Goal: Task Accomplishment & Management: Use online tool/utility

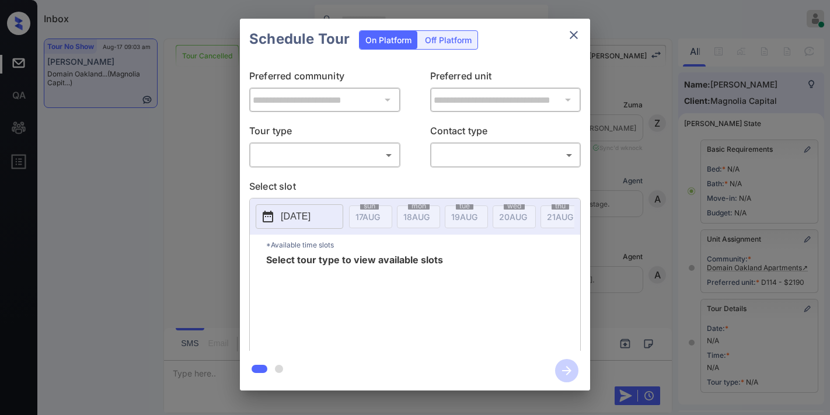
click at [370, 155] on body "Inbox Samantha Soliven Online Set yourself offline Set yourself on break Profil…" at bounding box center [415, 207] width 830 height 415
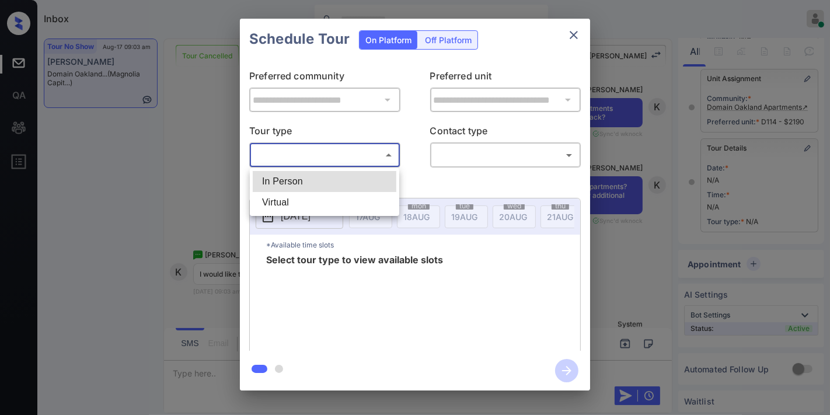
click at [357, 179] on li "In Person" at bounding box center [325, 181] width 144 height 21
type input "********"
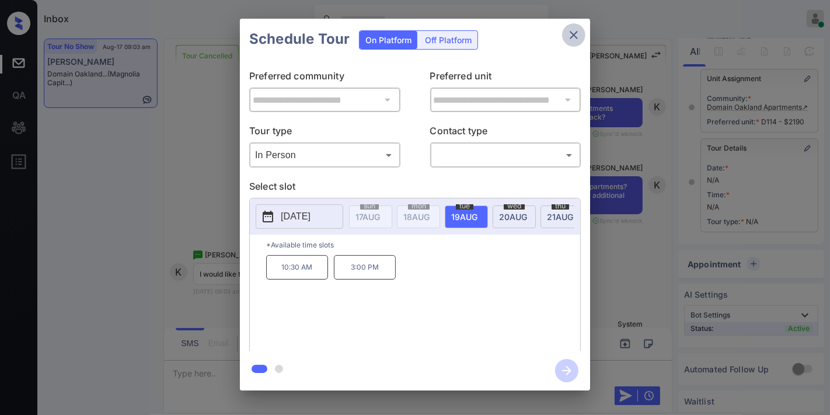
click at [569, 41] on icon "close" at bounding box center [574, 35] width 14 height 14
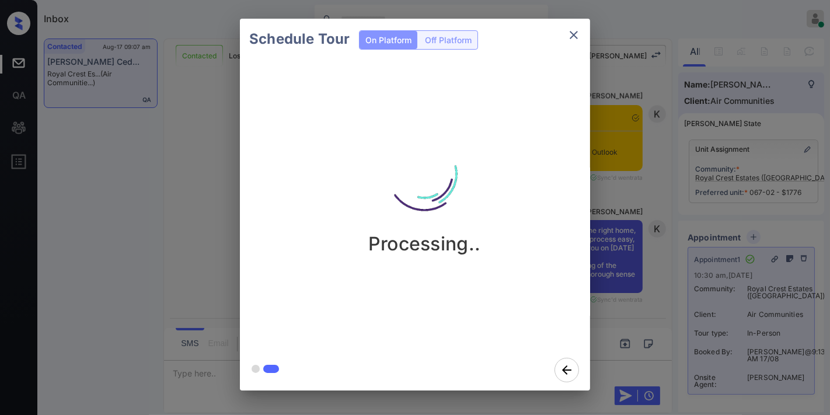
scroll to position [2489, 0]
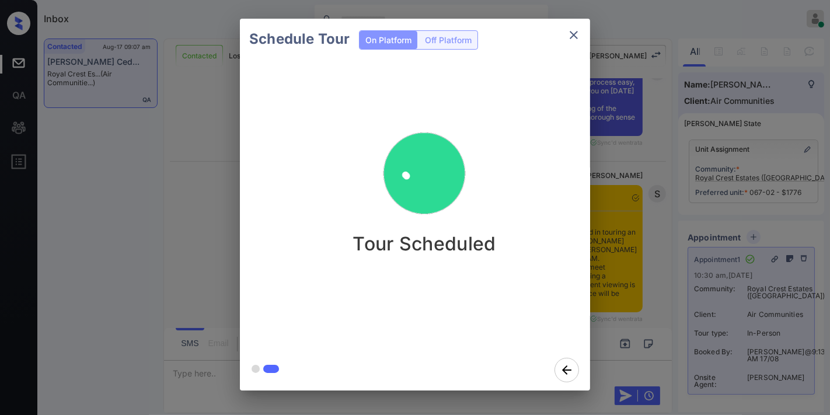
click at [575, 39] on icon "close" at bounding box center [574, 35] width 14 height 14
